Goal: Information Seeking & Learning: Check status

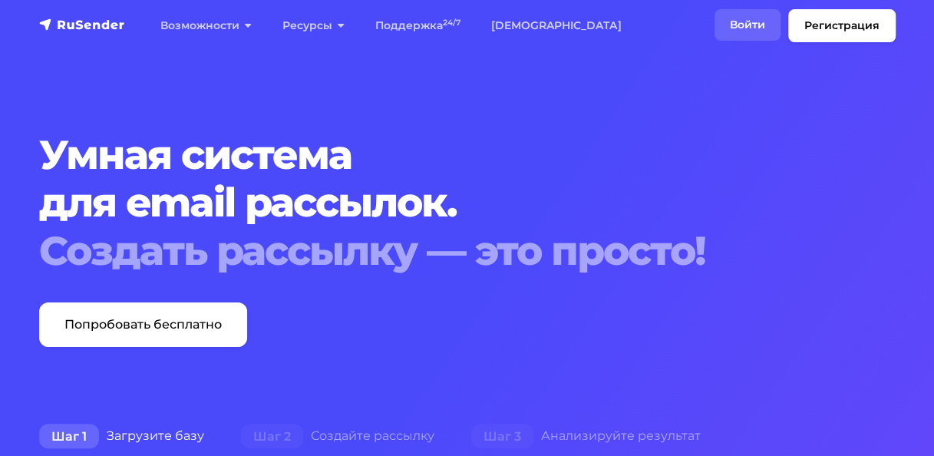
click at [744, 28] on link "Войти" at bounding box center [747, 24] width 66 height 31
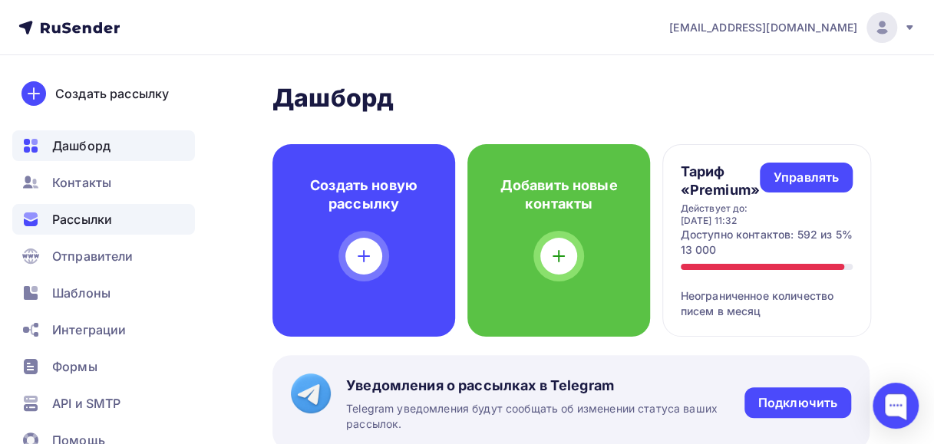
click at [103, 223] on span "Рассылки" at bounding box center [82, 219] width 60 height 18
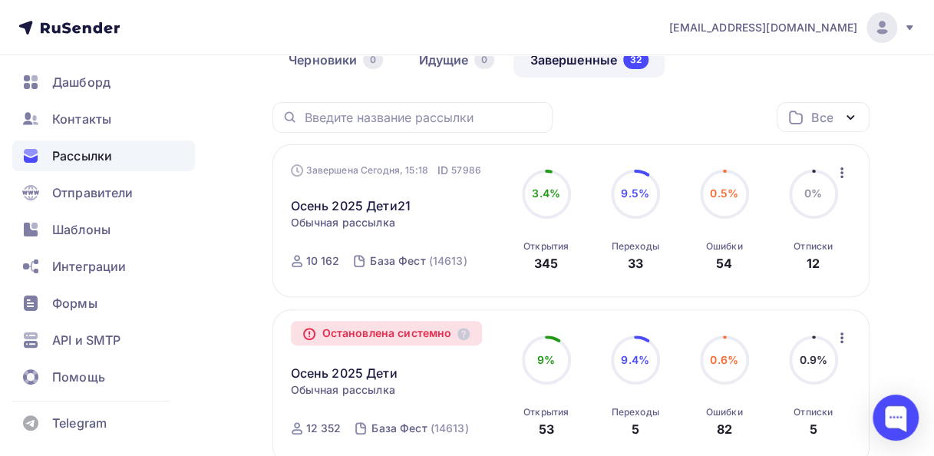
scroll to position [230, 0]
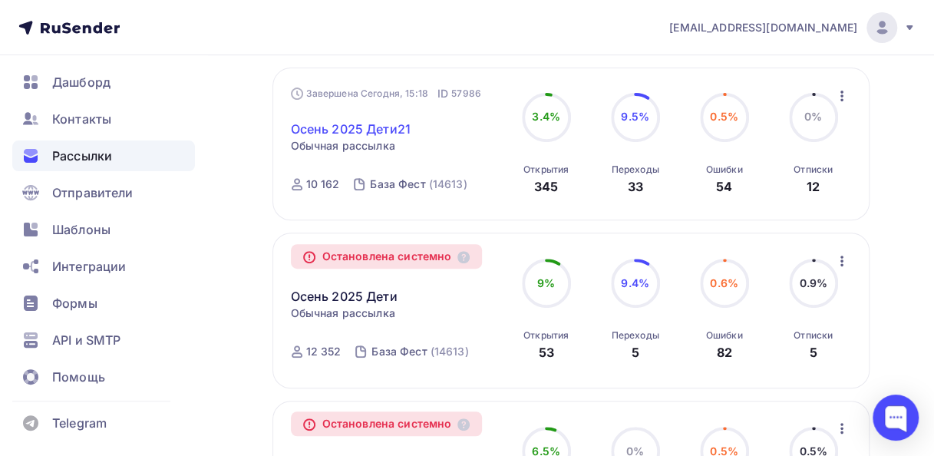
click at [376, 126] on link "Осень 2025 Дети21" at bounding box center [351, 129] width 120 height 18
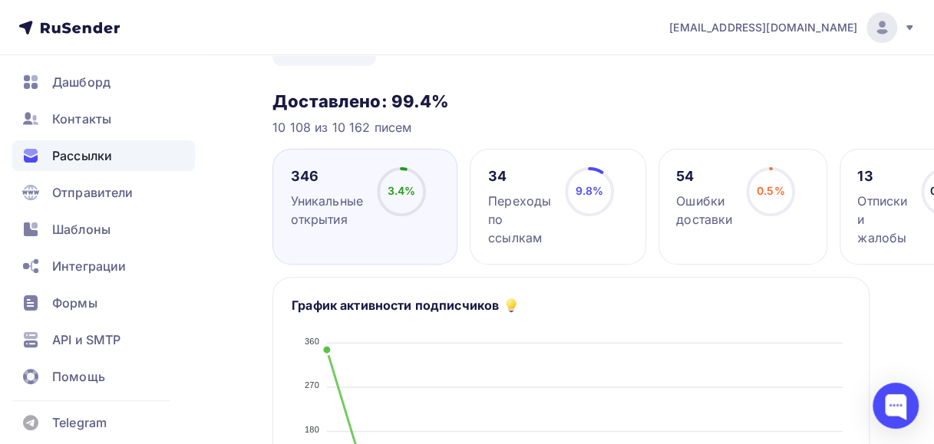
scroll to position [153, 0]
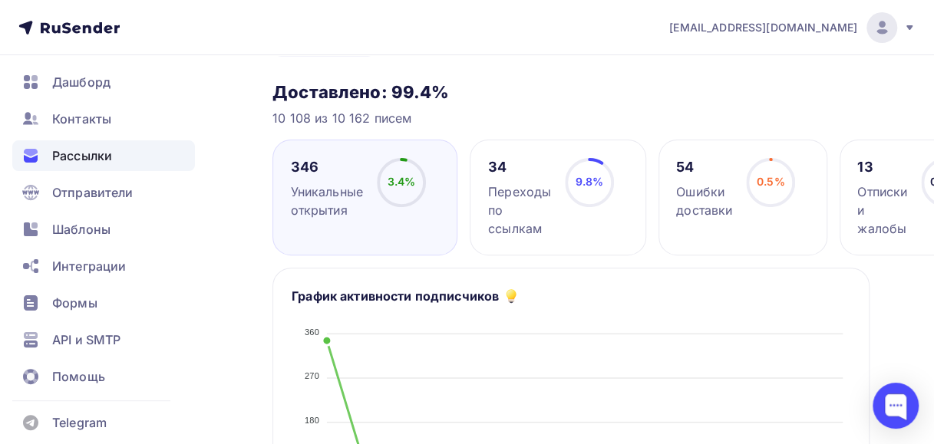
click at [505, 190] on div "Переходы по ссылкам" at bounding box center [519, 210] width 63 height 55
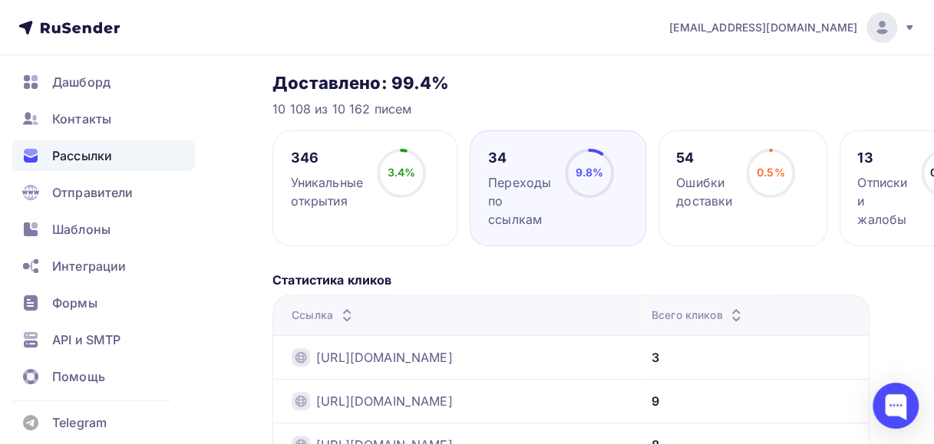
scroll to position [0, 0]
